Goal: Information Seeking & Learning: Learn about a topic

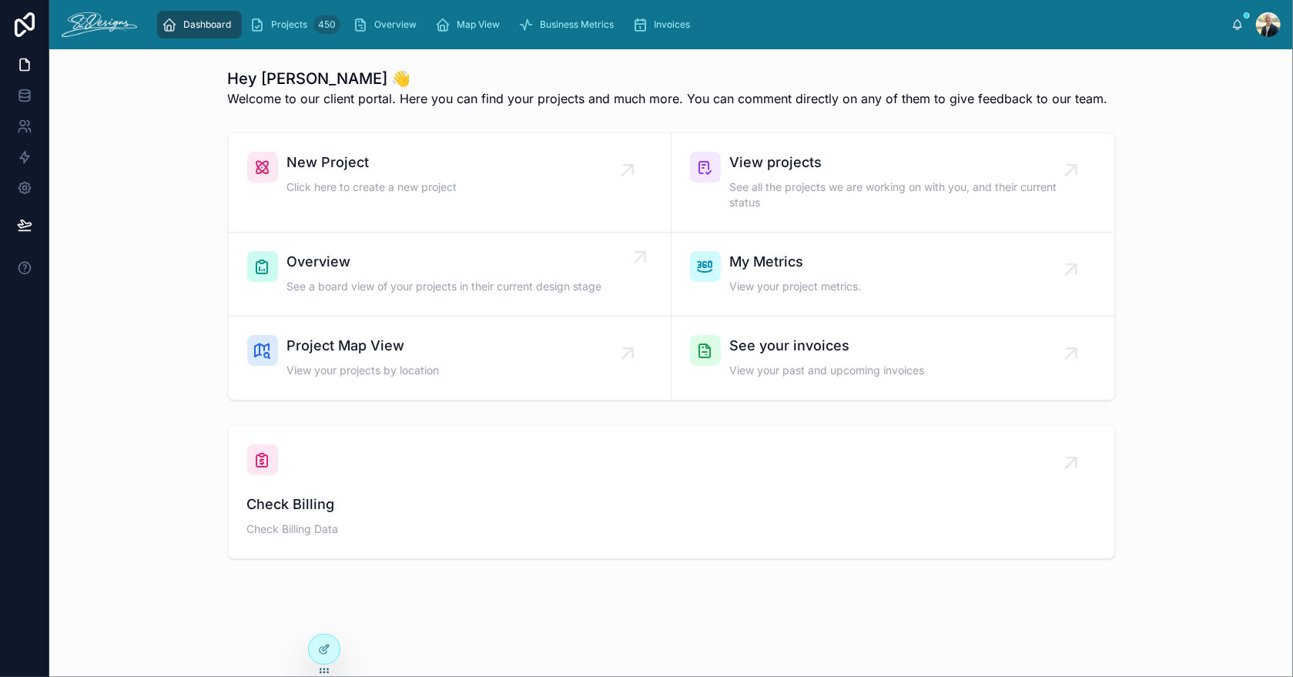
click at [369, 273] on div "Overview See a board view of your projects in their current design stage" at bounding box center [444, 274] width 315 height 46
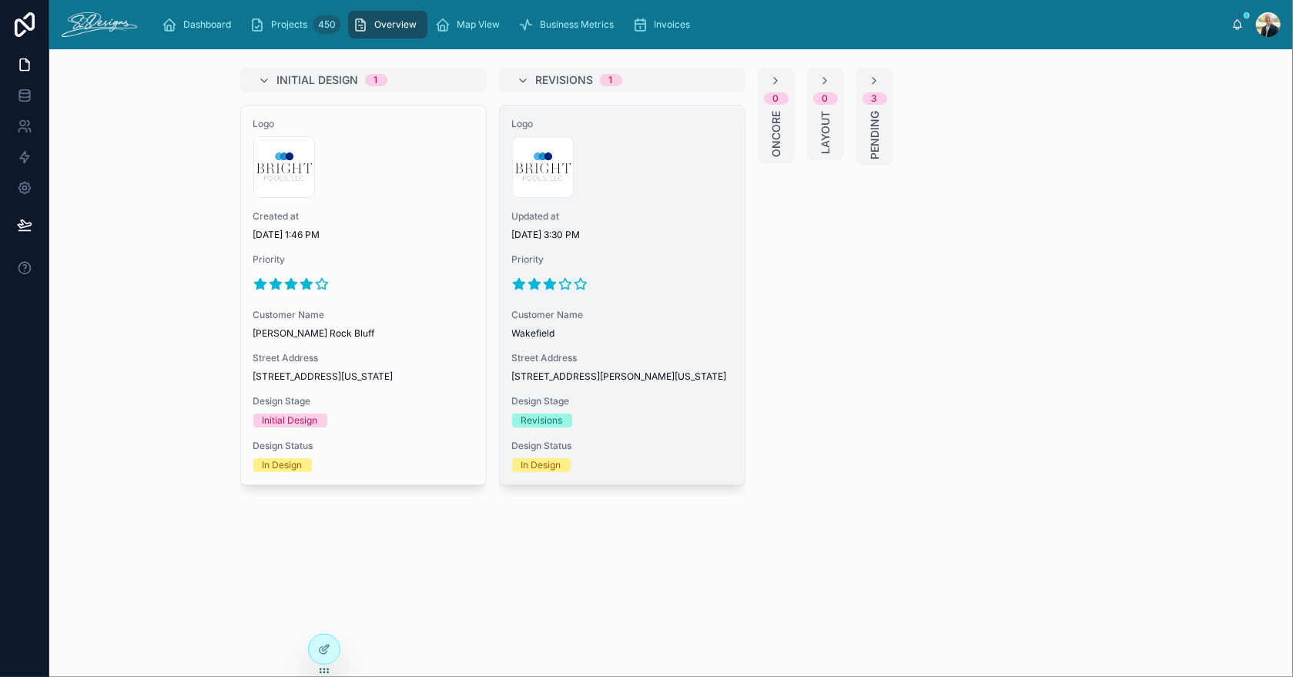
click at [615, 296] on div "Logo 300x300-logo .jpg Updated at [DATE] 3:30 PM Priority Customer Name [GEOGRA…" at bounding box center [622, 294] width 245 height 379
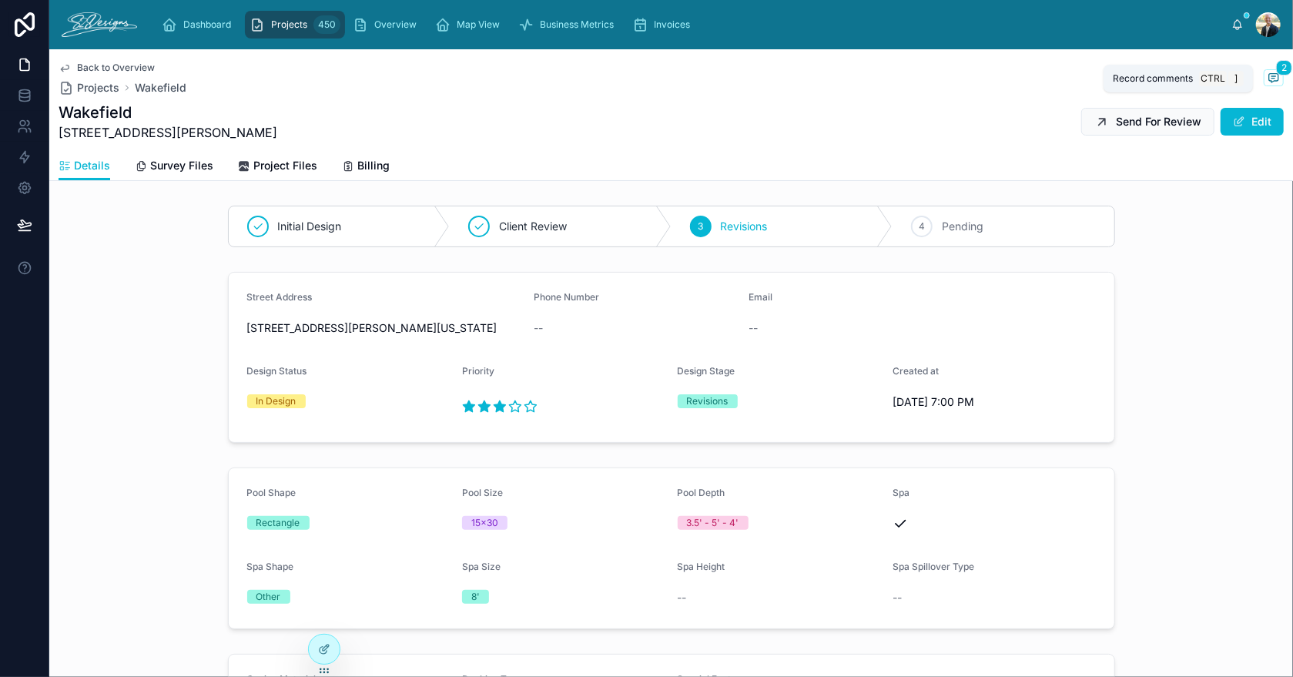
click at [1269, 80] on icon at bounding box center [1273, 77] width 9 height 8
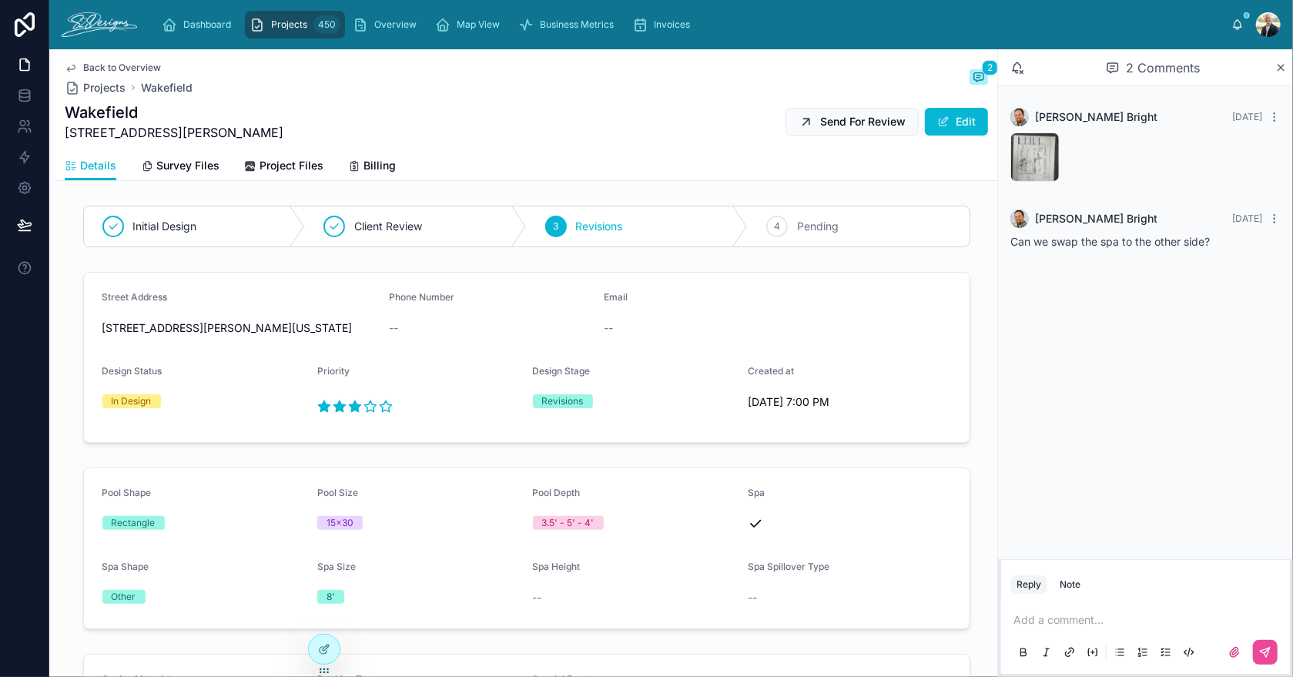
click at [111, 69] on span "Back to Overview" at bounding box center [122, 68] width 78 height 12
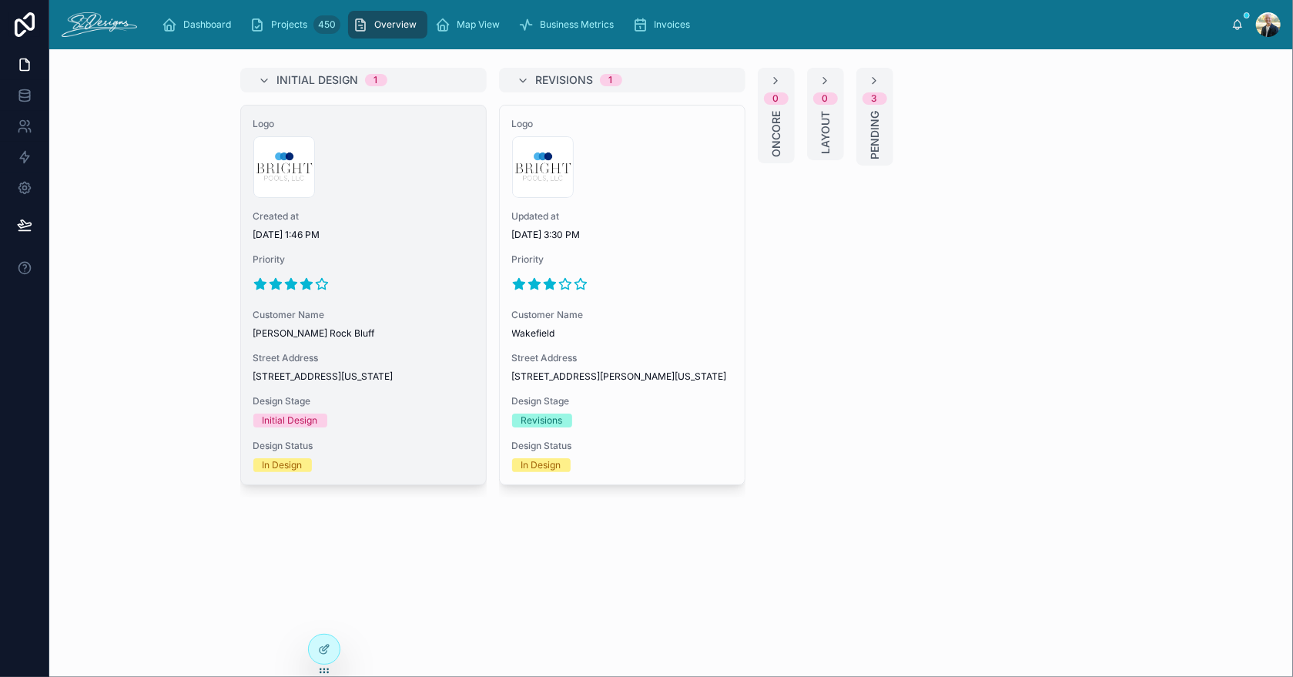
click at [368, 230] on span "[DATE] 1:46 PM" at bounding box center [363, 235] width 220 height 12
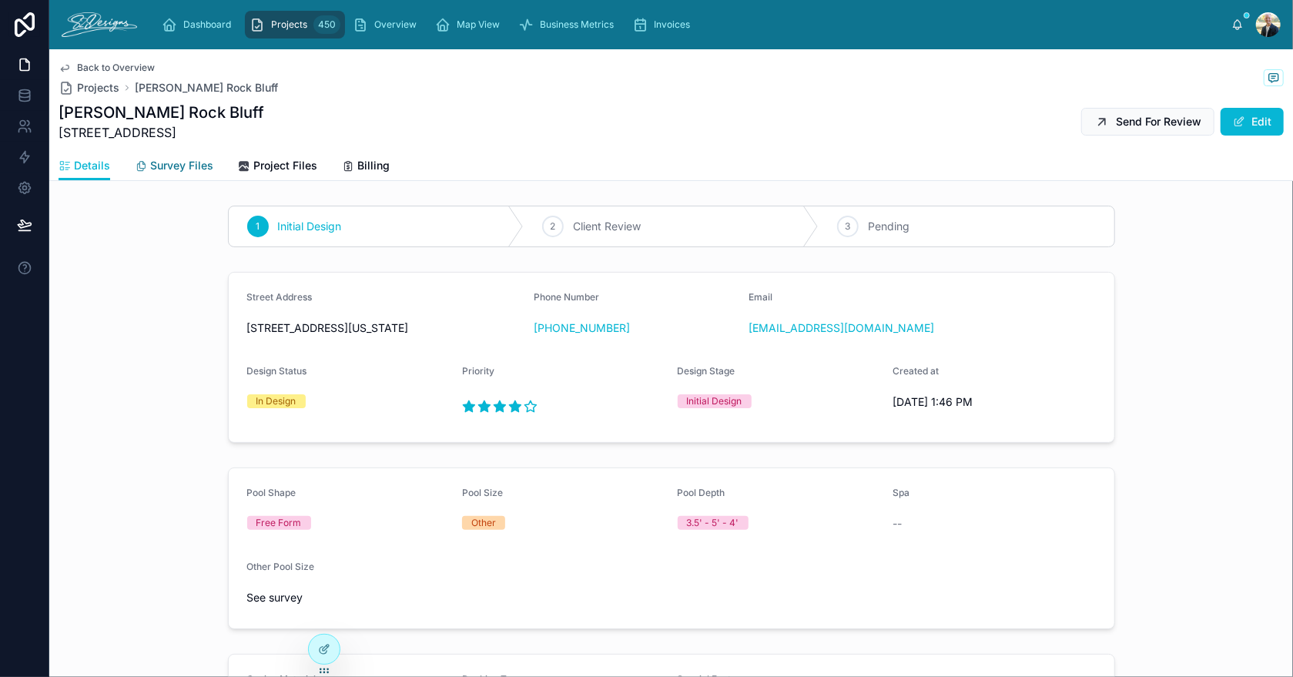
click at [166, 164] on span "Survey Files" at bounding box center [181, 165] width 63 height 15
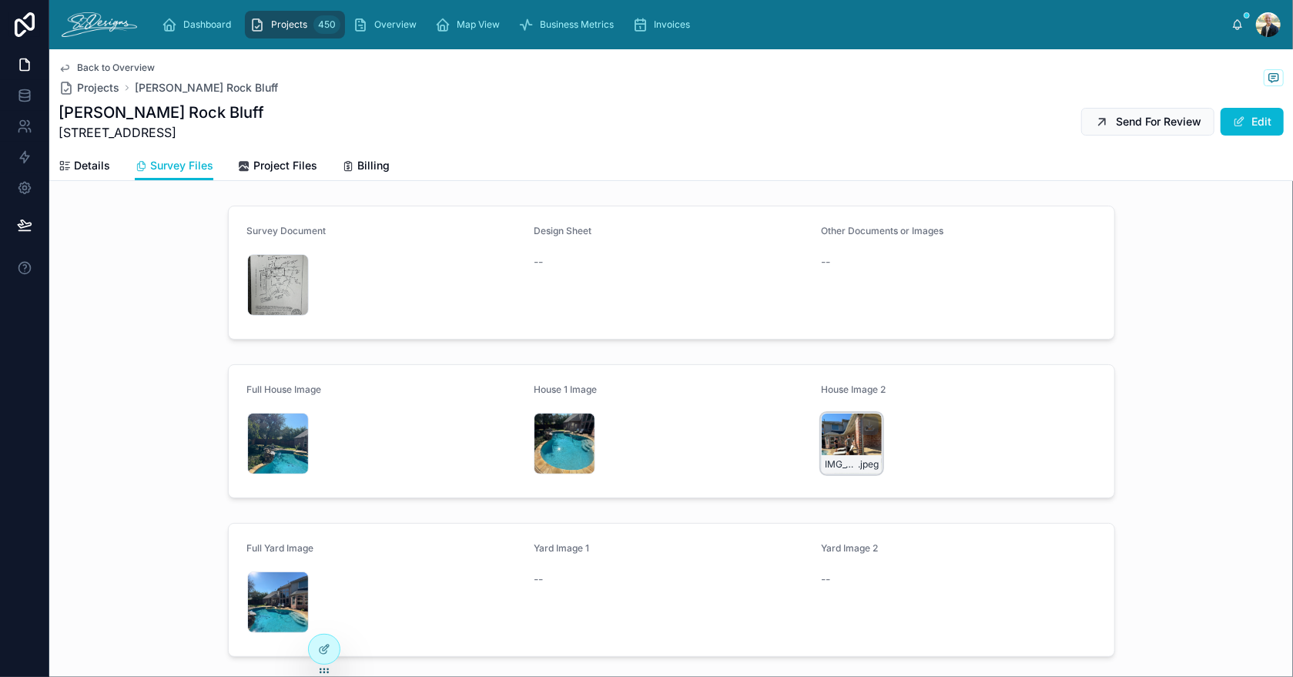
click at [824, 433] on div "IMG_3011 .jpeg" at bounding box center [852, 444] width 62 height 62
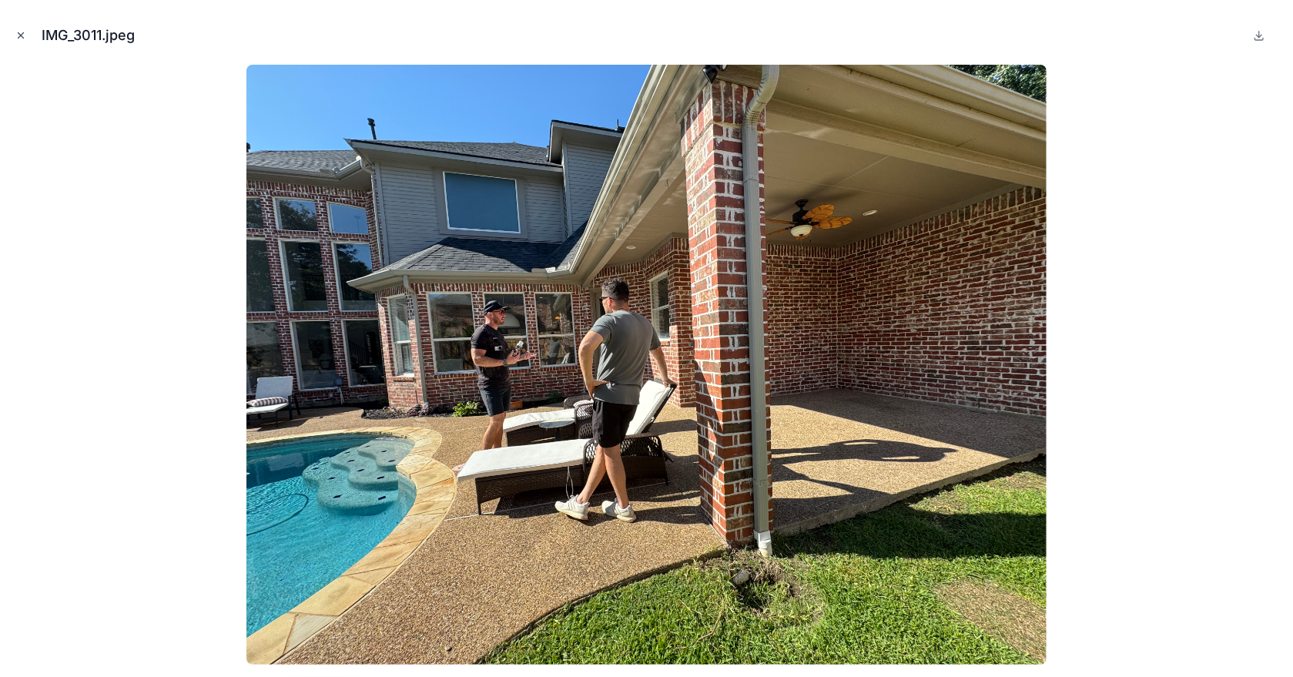
click at [15, 36] on button "Close modal" at bounding box center [20, 35] width 17 height 17
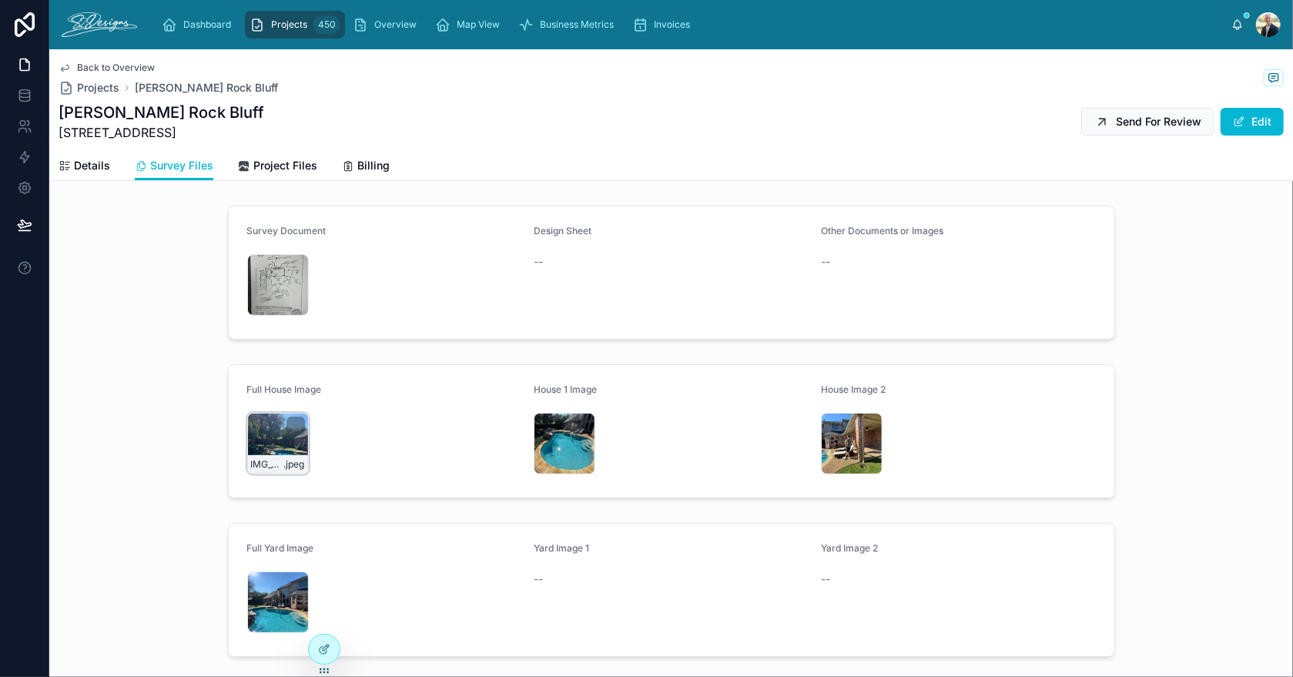
click at [263, 446] on div "IMG_3006 .jpeg" at bounding box center [278, 444] width 62 height 62
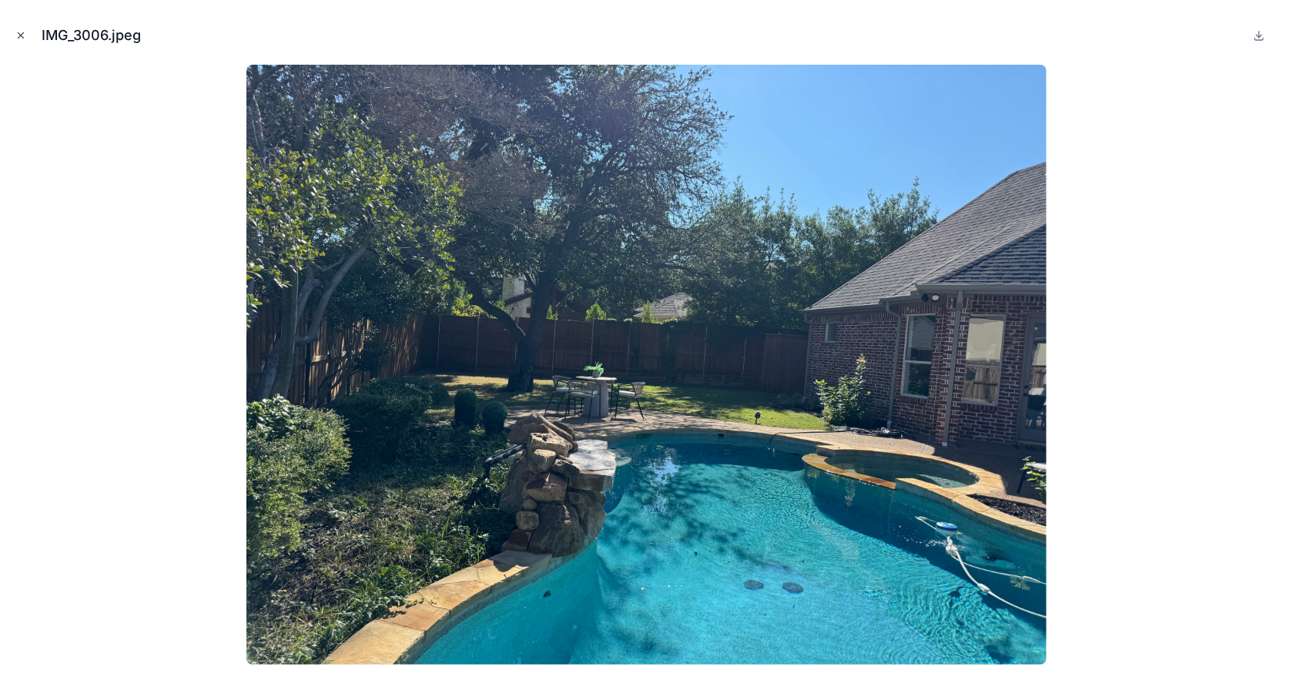
click at [25, 32] on icon "Close modal" at bounding box center [20, 35] width 11 height 11
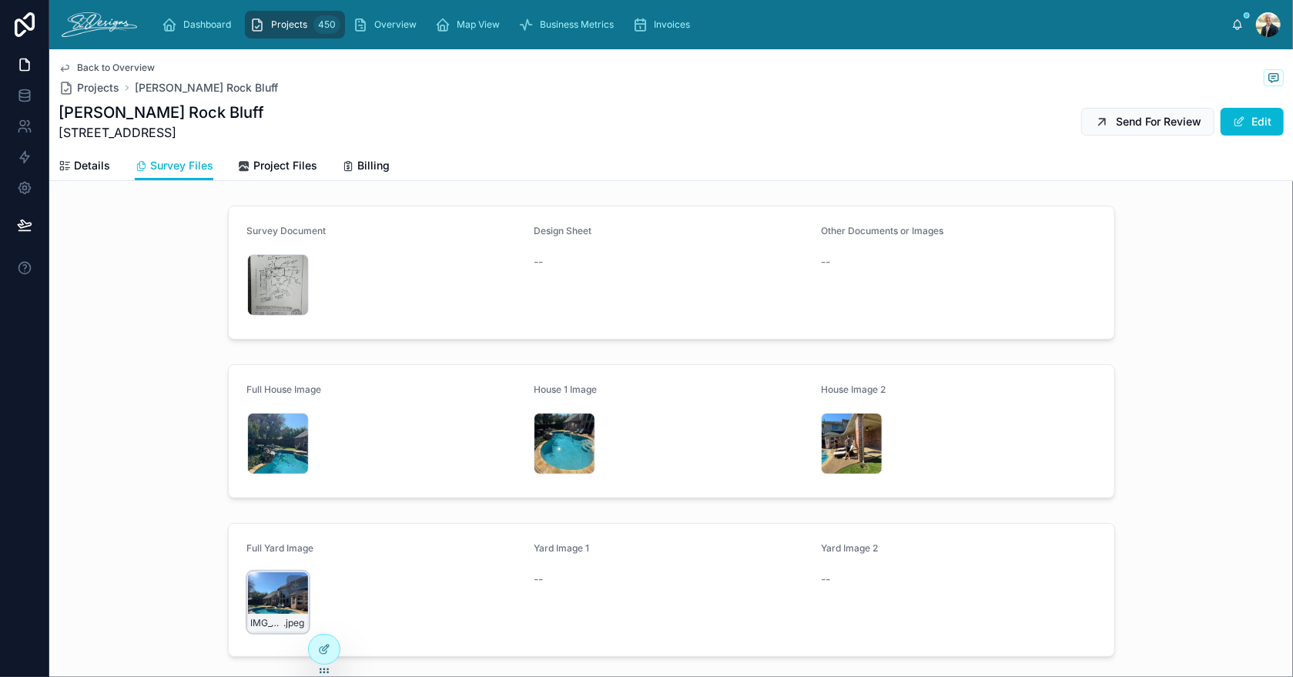
click at [273, 584] on div "IMG_3009 .jpeg" at bounding box center [278, 602] width 62 height 62
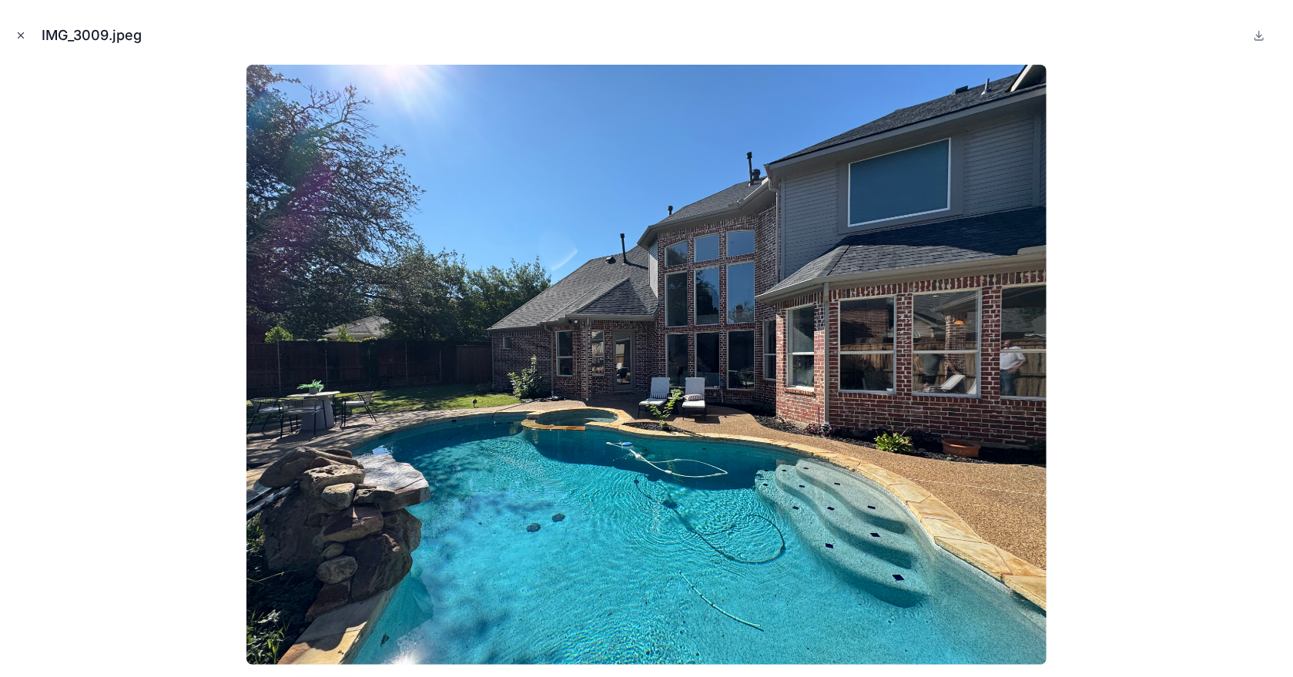
click at [18, 33] on icon "Close modal" at bounding box center [20, 35] width 11 height 11
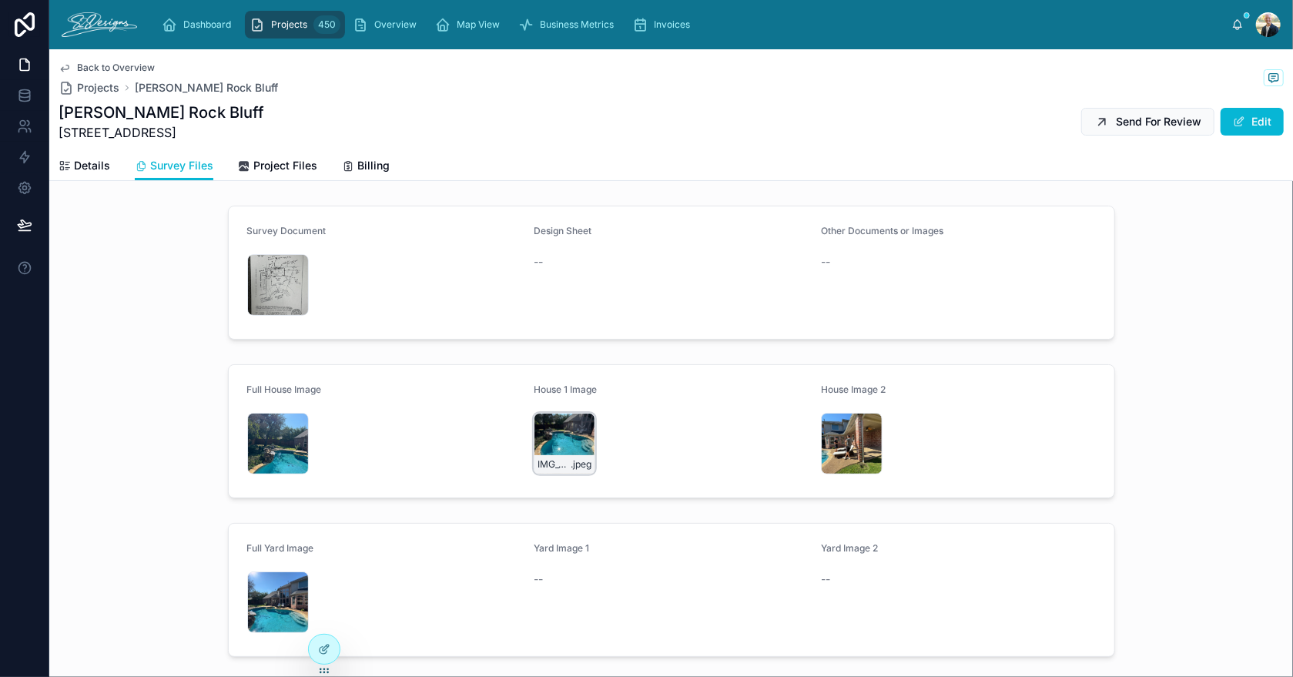
click at [545, 452] on div "IMG_3007 .jpeg" at bounding box center [564, 444] width 62 height 62
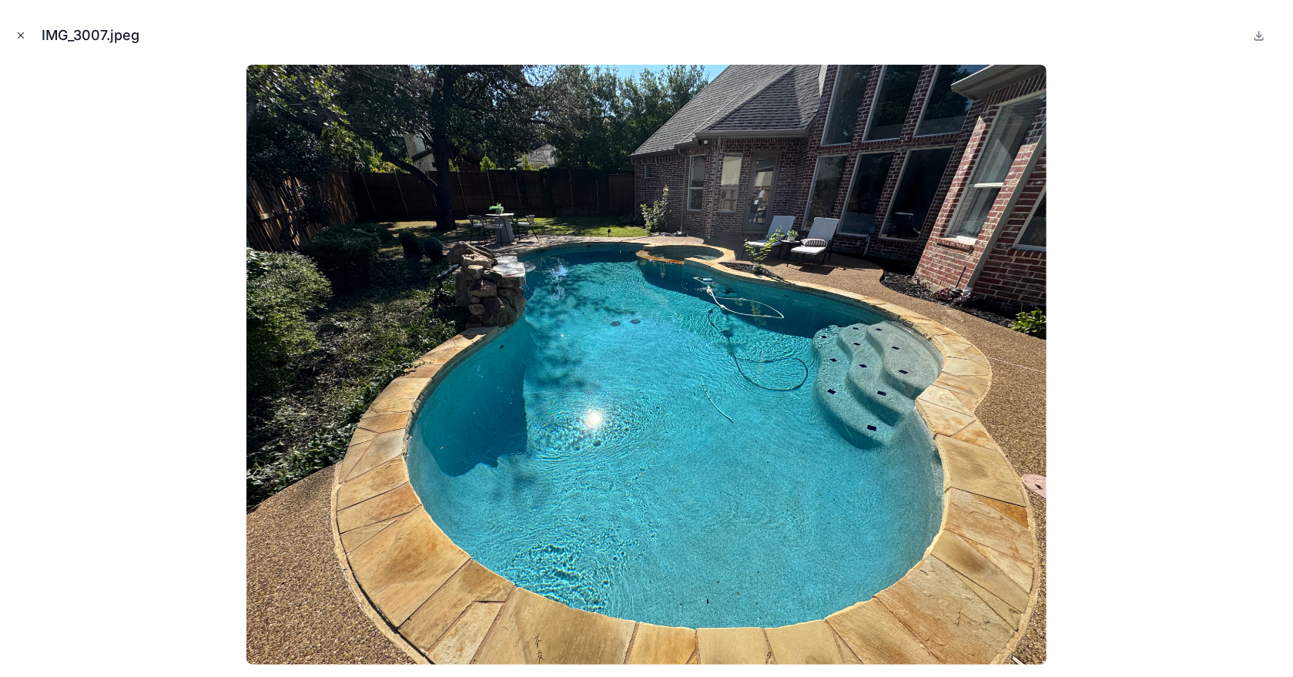
click at [21, 35] on icon "Close modal" at bounding box center [20, 35] width 5 height 5
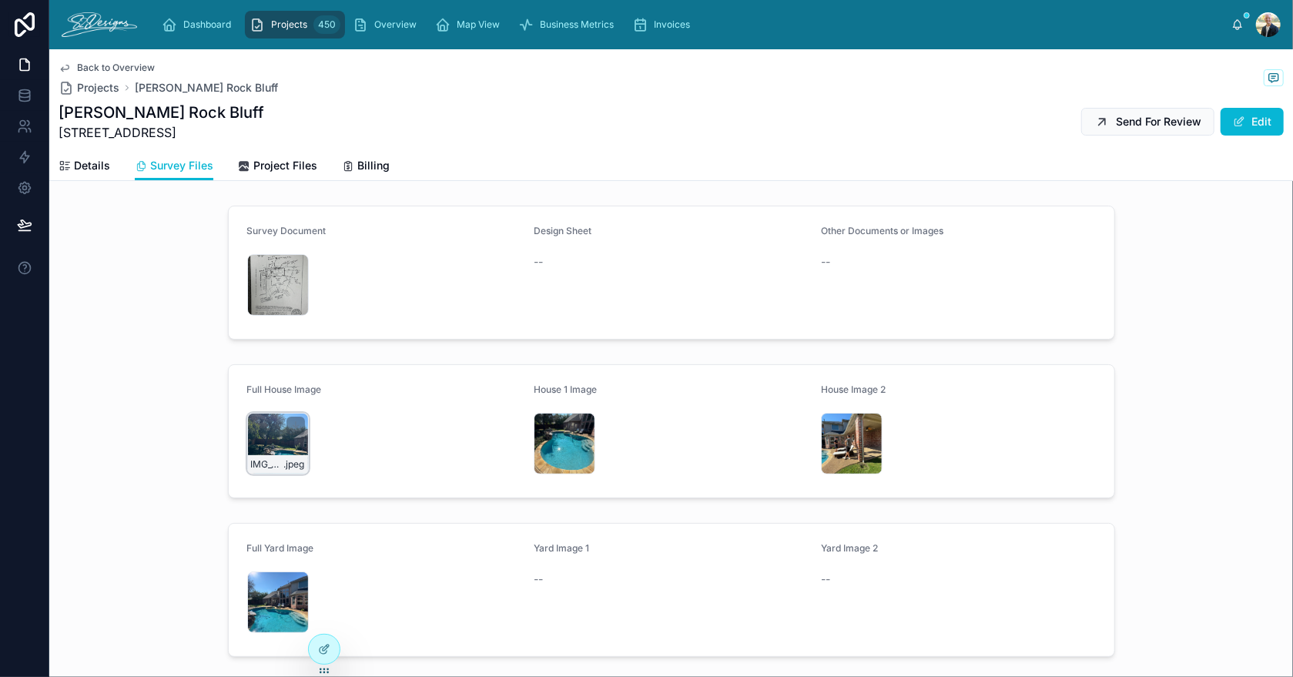
click at [252, 424] on div "IMG_3006 .jpeg" at bounding box center [278, 444] width 62 height 62
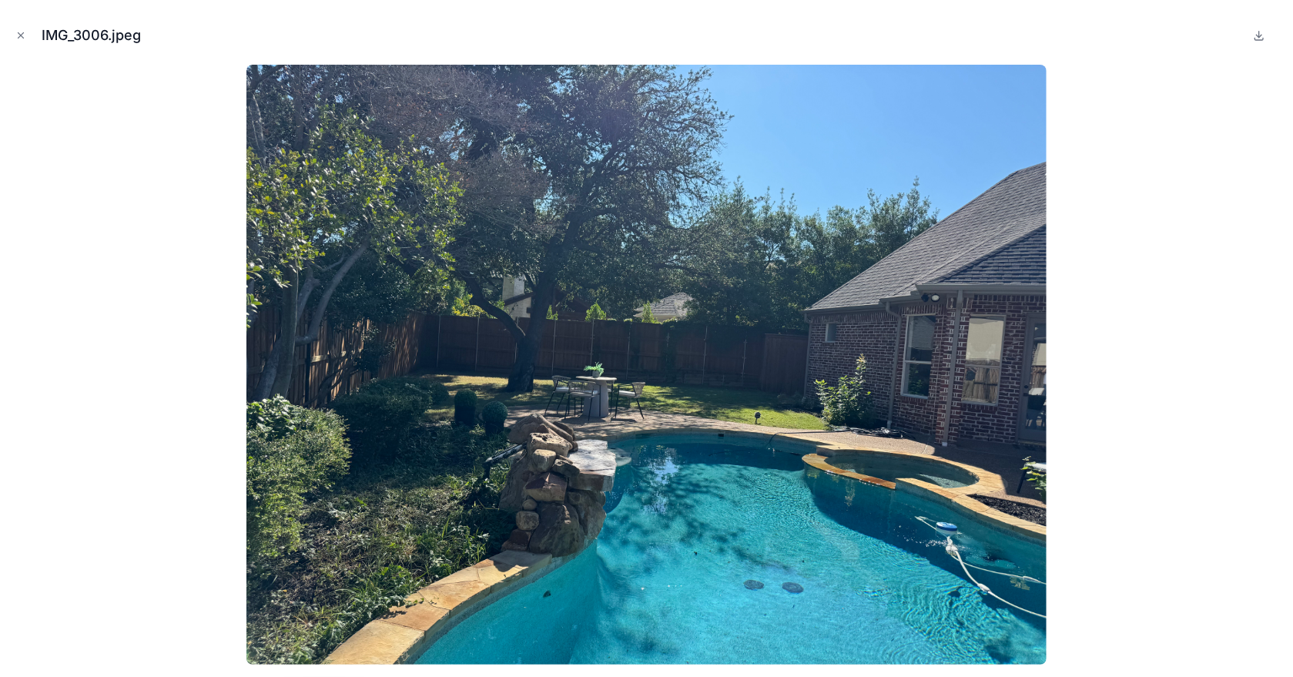
drag, startPoint x: 15, startPoint y: 37, endPoint x: 22, endPoint y: 42, distance: 8.3
click at [15, 38] on button "Close modal" at bounding box center [20, 35] width 17 height 17
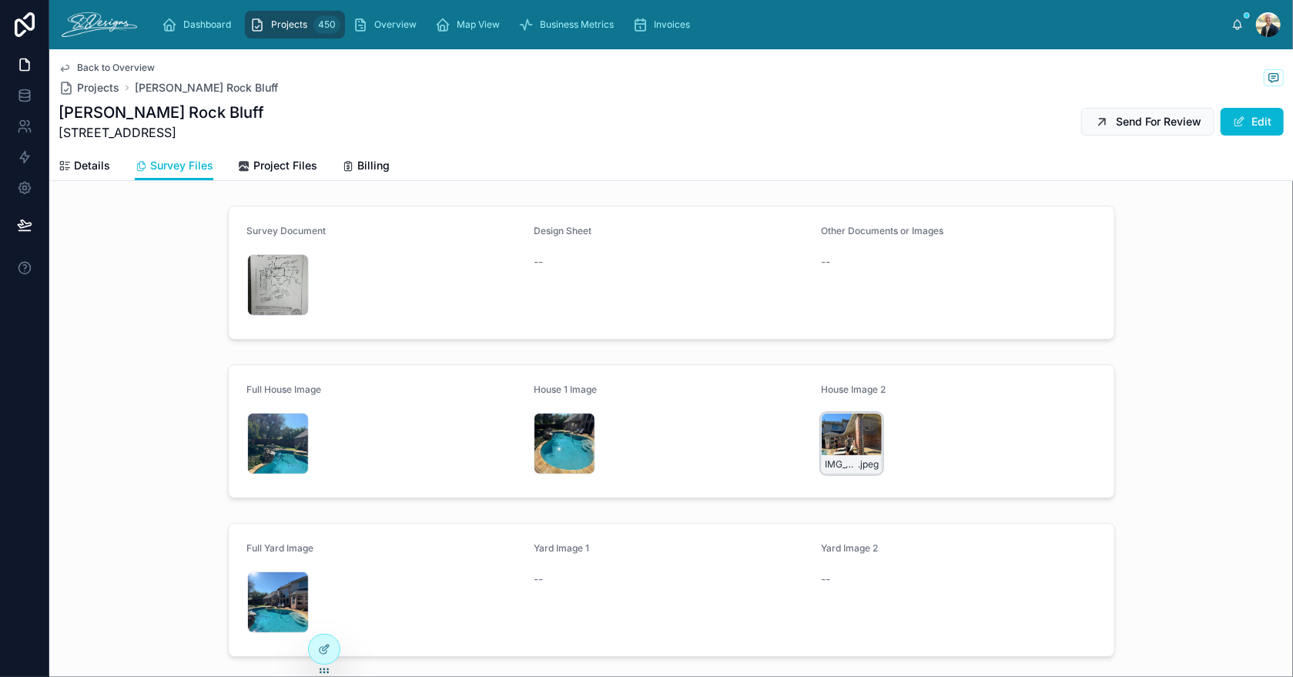
click at [821, 424] on div "IMG_3011 .jpeg" at bounding box center [852, 444] width 62 height 62
